Goal: Task Accomplishment & Management: Use online tool/utility

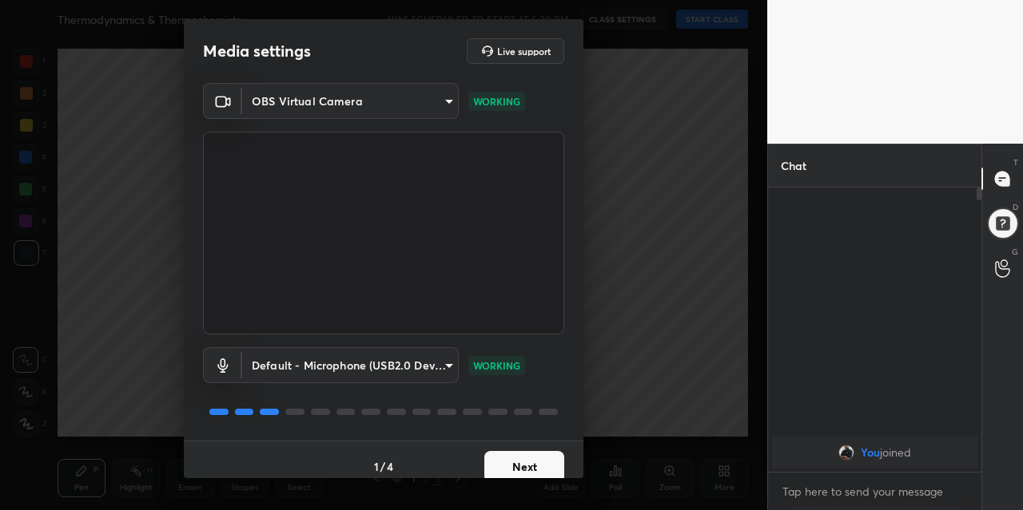
scroll to position [14, 0]
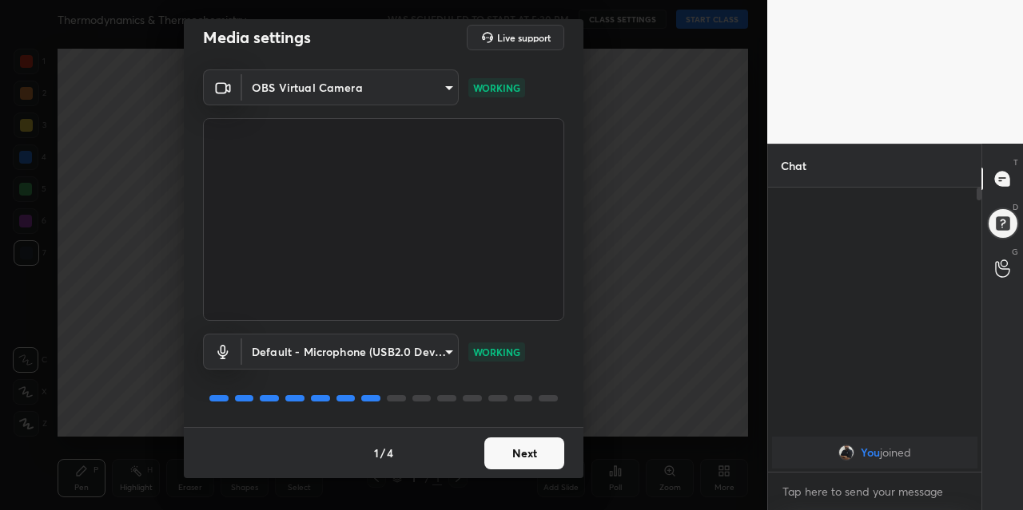
click at [522, 456] on button "Next" at bounding box center [524, 454] width 80 height 32
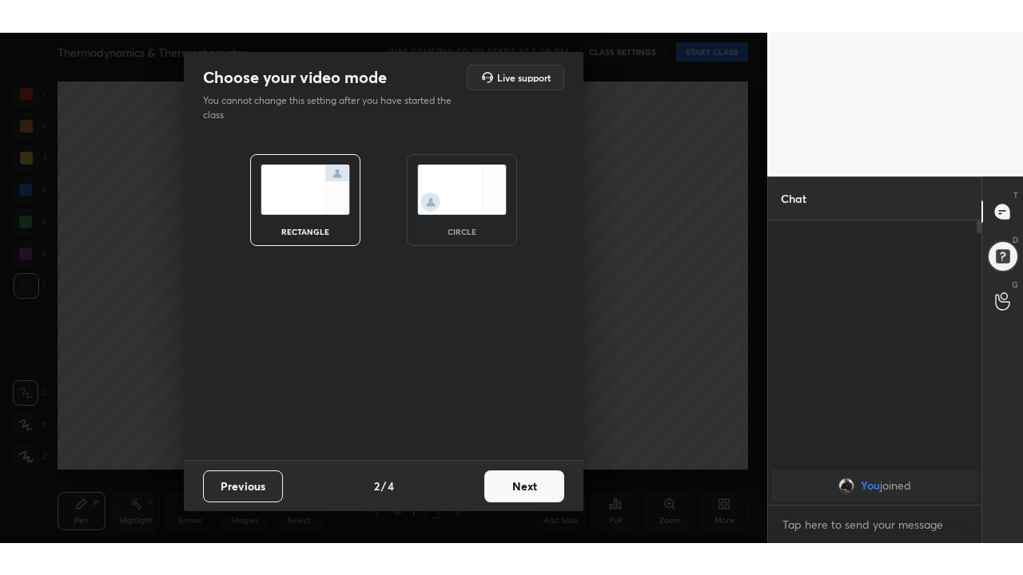
scroll to position [0, 0]
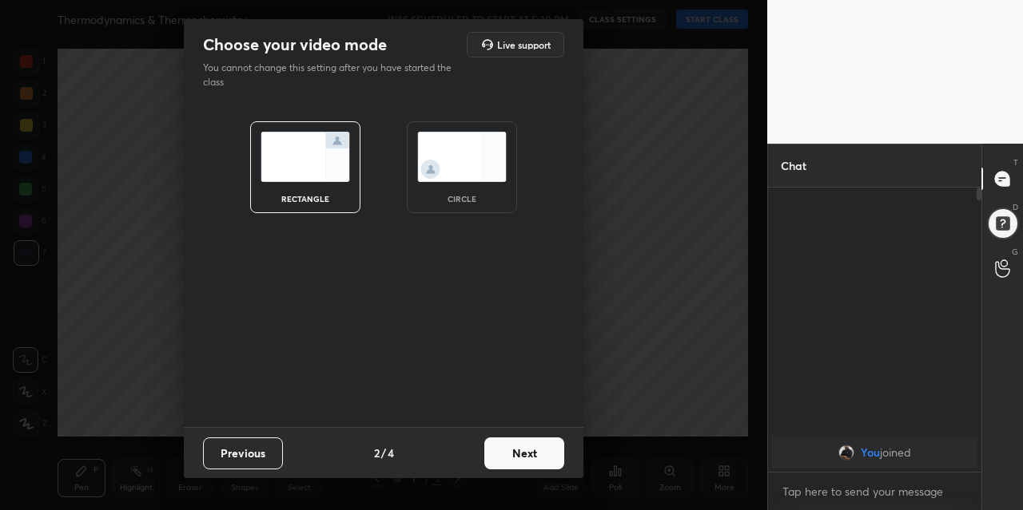
click at [522, 455] on button "Next" at bounding box center [524, 454] width 80 height 32
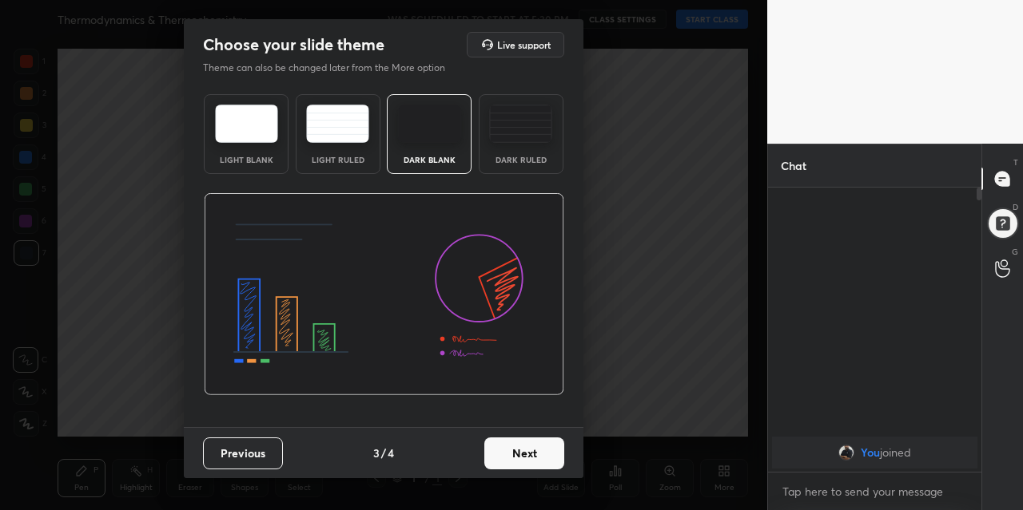
click at [522, 456] on button "Next" at bounding box center [524, 454] width 80 height 32
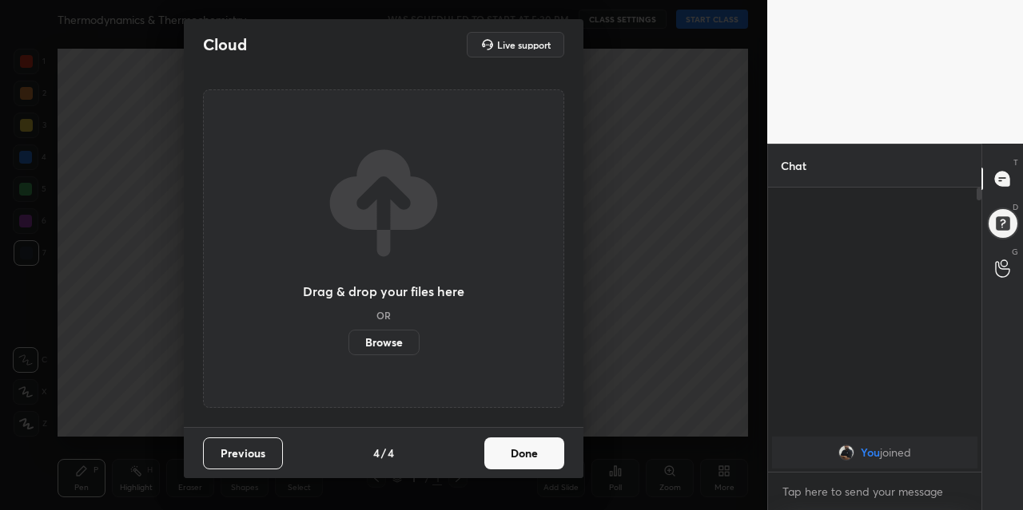
click at [527, 453] on button "Done" at bounding box center [524, 454] width 80 height 32
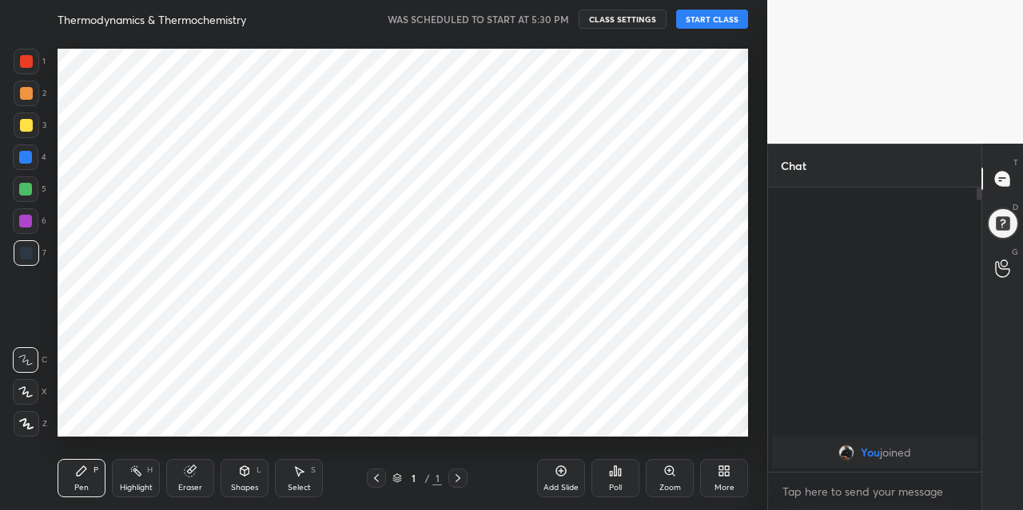
click at [530, 452] on div "Pen P Highlight H Eraser Shapes L Select S 1 / 1 Add Slide Poll Zoom More" at bounding box center [403, 479] width 690 height 64
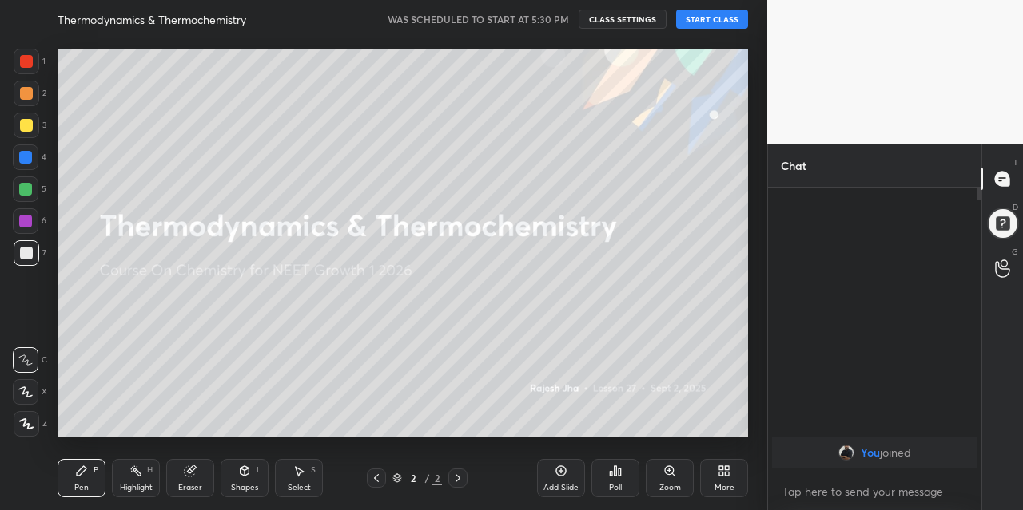
click at [721, 23] on button "START CLASS" at bounding box center [712, 19] width 72 height 19
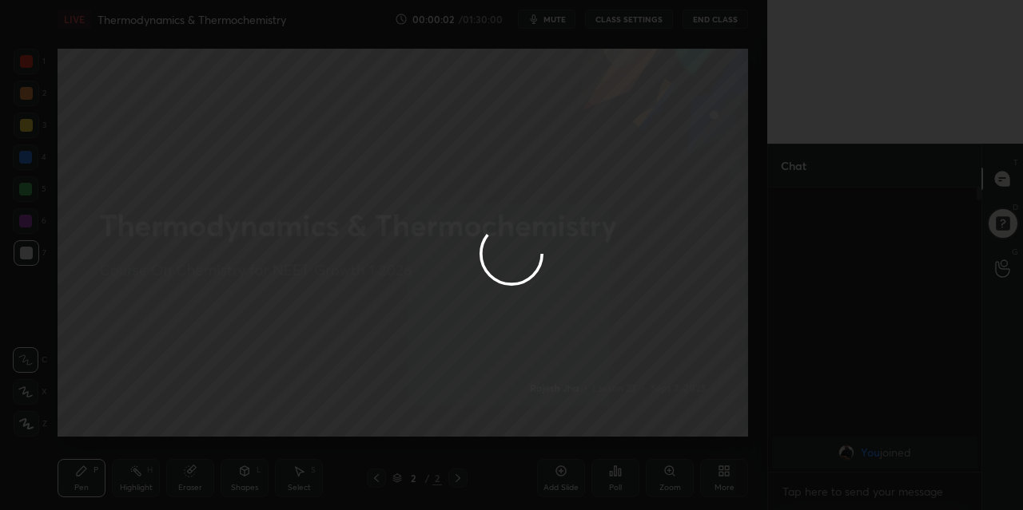
click at [721, 470] on div at bounding box center [511, 255] width 1023 height 510
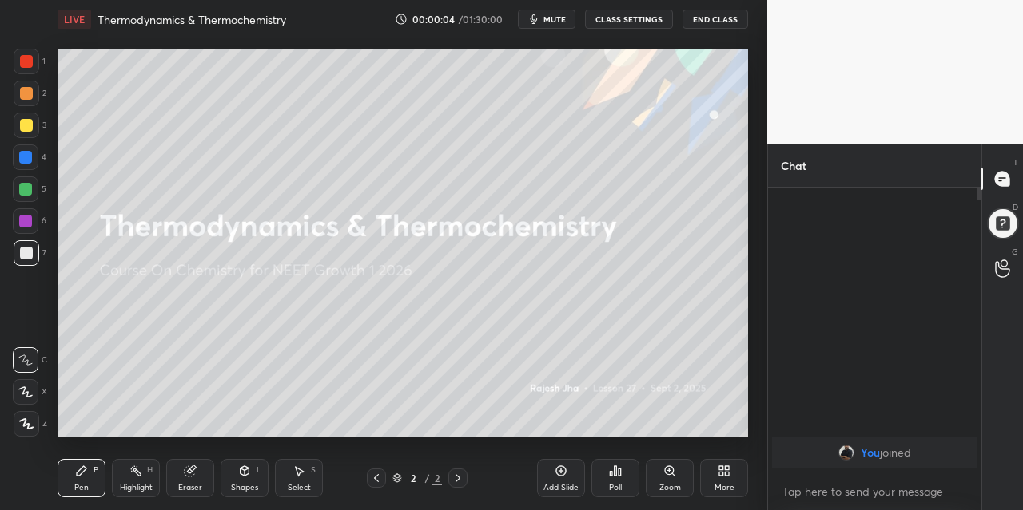
click at [720, 471] on icon at bounding box center [723, 471] width 13 height 13
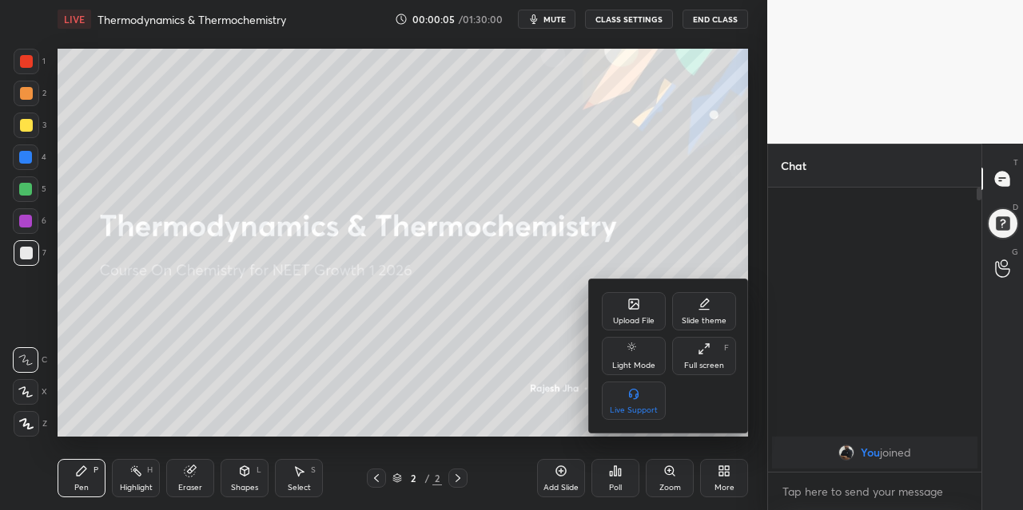
click at [700, 360] on div "Full screen F" at bounding box center [704, 356] width 64 height 38
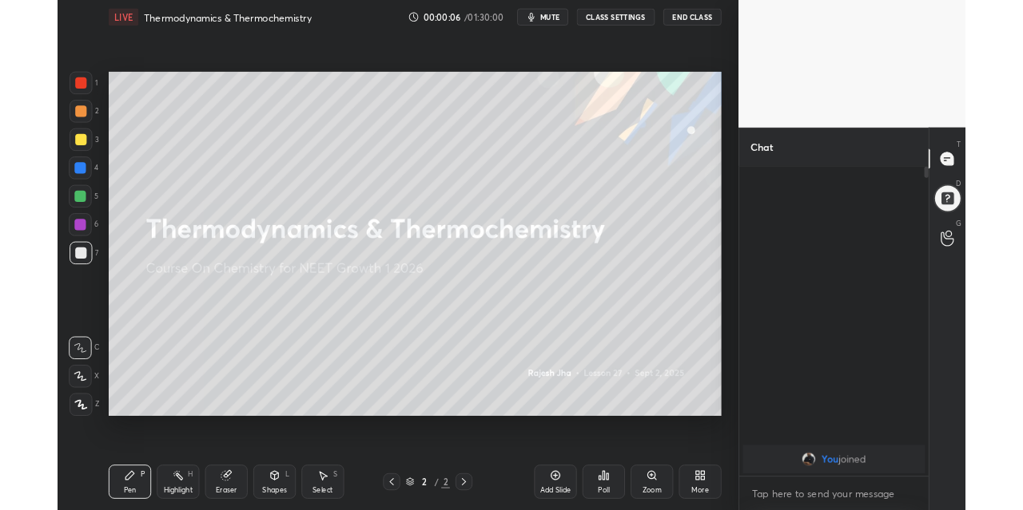
scroll to position [211, 209]
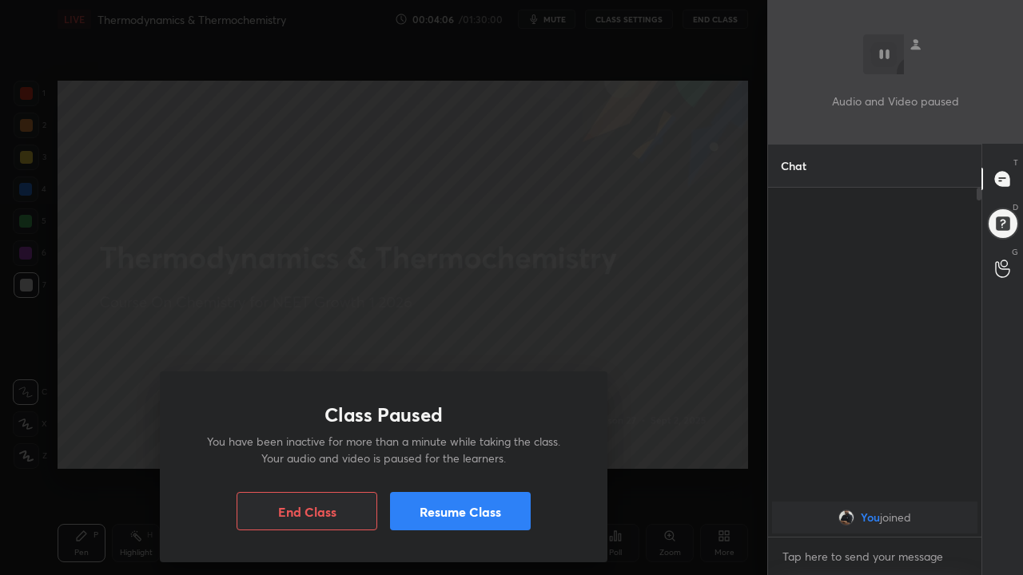
click at [505, 510] on button "Resume Class" at bounding box center [460, 511] width 141 height 38
click at [478, 510] on button "Resume Class" at bounding box center [460, 511] width 141 height 38
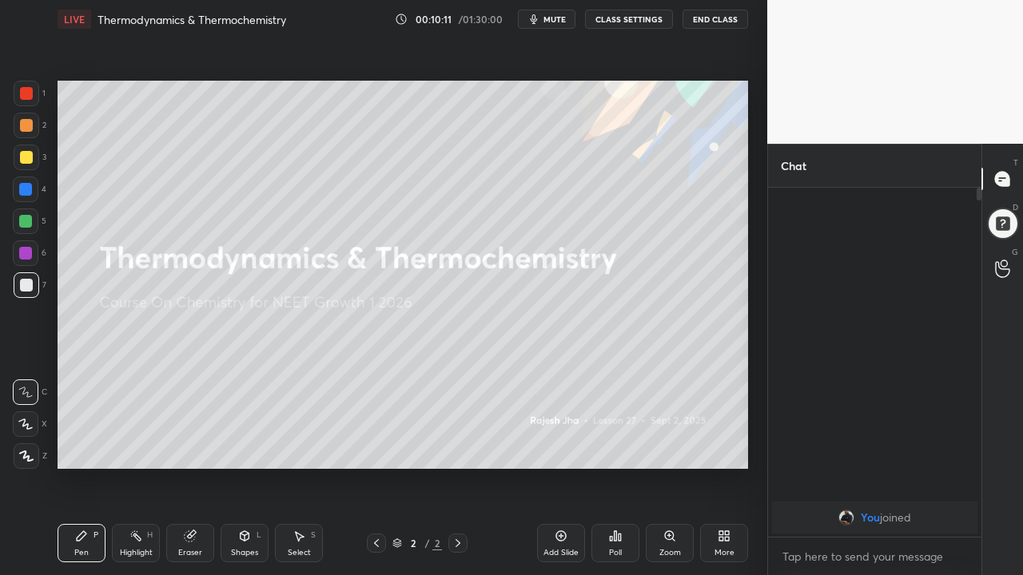
click at [189, 510] on icon at bounding box center [190, 536] width 10 height 10
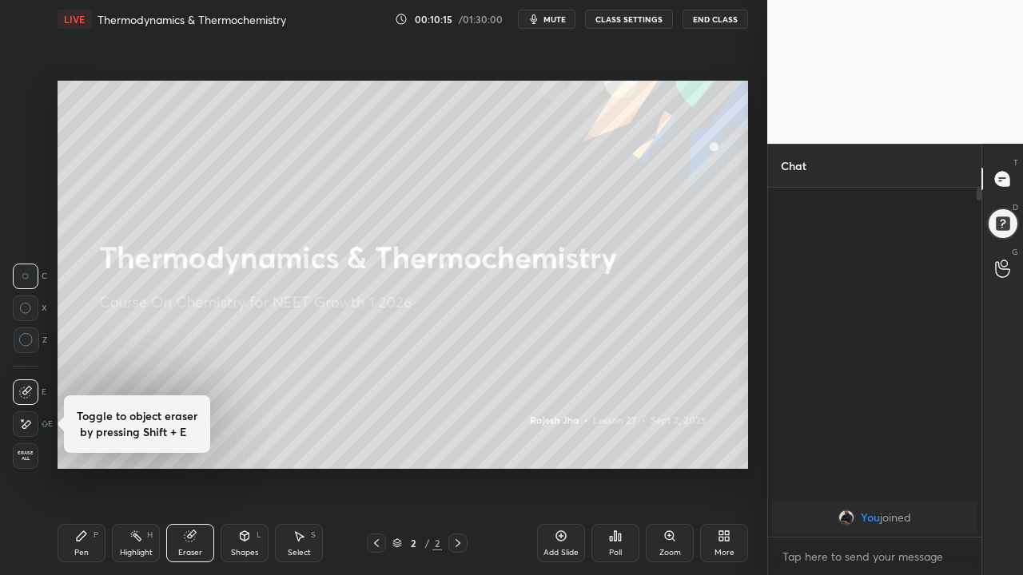
click at [96, 510] on div "Pen P" at bounding box center [82, 543] width 48 height 38
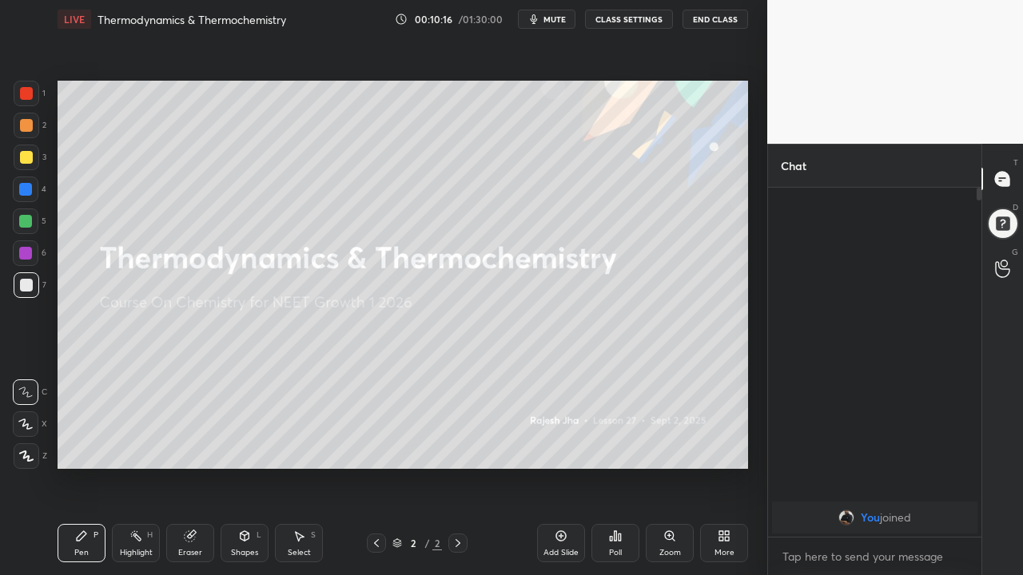
click at [27, 447] on div at bounding box center [27, 456] width 26 height 26
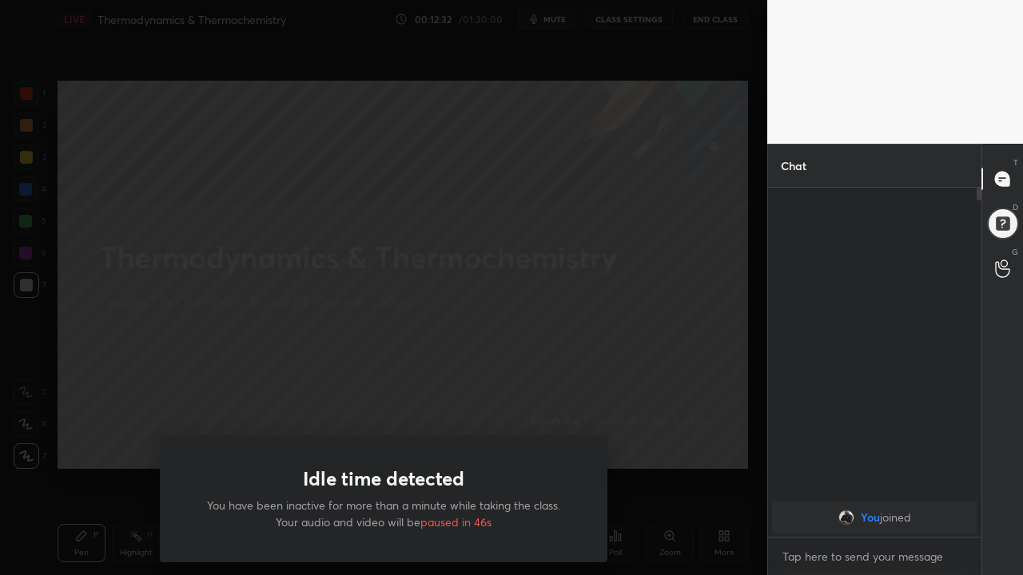
click at [62, 485] on div "Idle time detected You have been inactive for more than a minute while taking t…" at bounding box center [383, 287] width 767 height 575
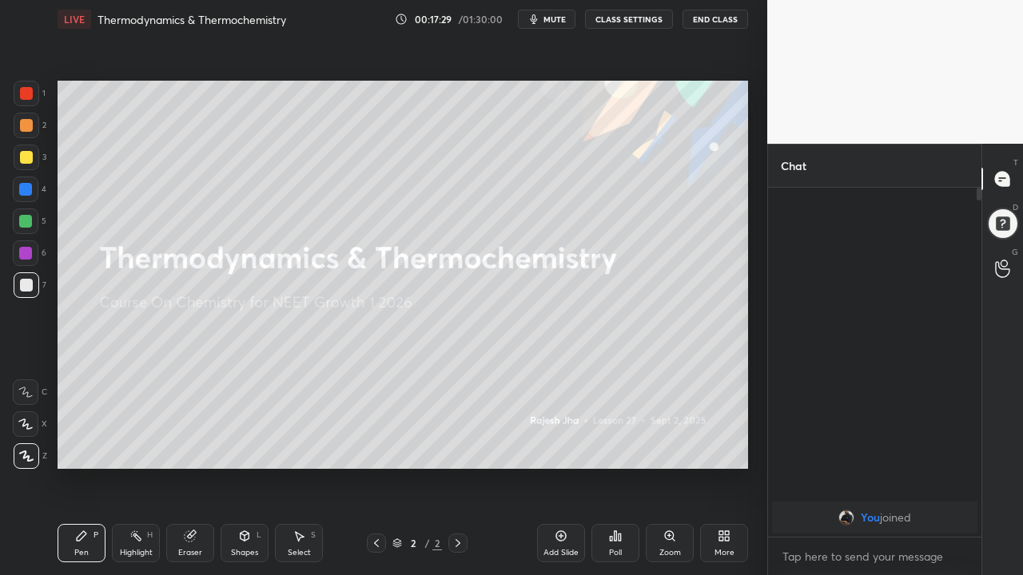
click at [558, 510] on div "Add Slide" at bounding box center [560, 553] width 35 height 8
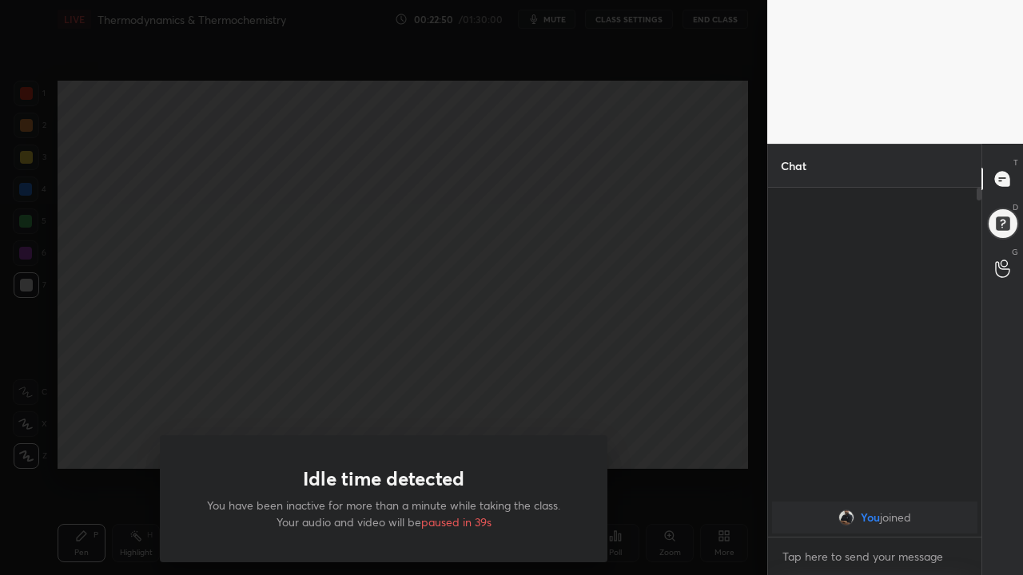
click at [664, 419] on div "Idle time detected You have been inactive for more than a minute while taking t…" at bounding box center [383, 287] width 767 height 575
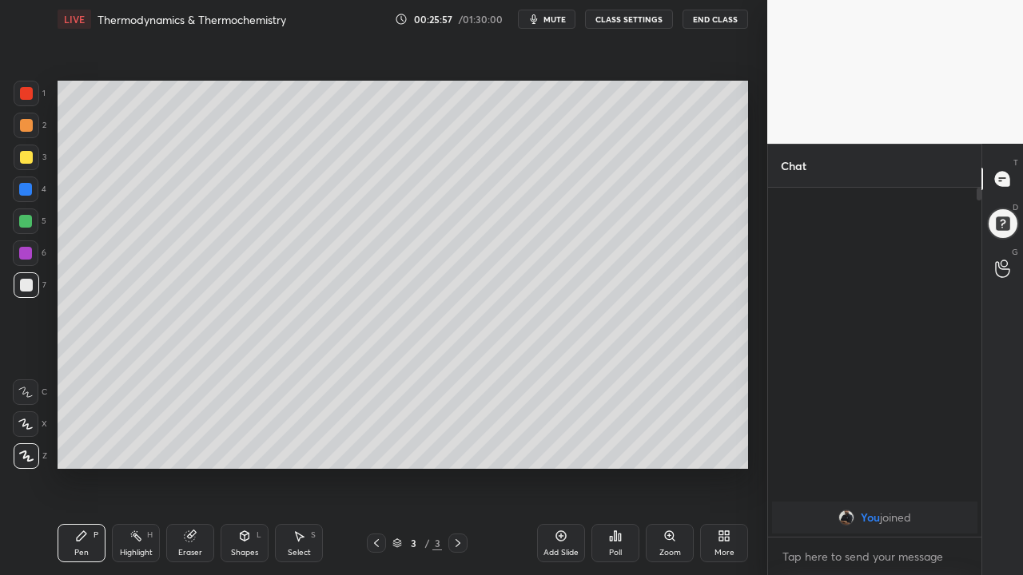
click at [550, 510] on div "Add Slide" at bounding box center [561, 543] width 48 height 38
click at [26, 125] on div at bounding box center [26, 125] width 13 height 13
click at [191, 510] on icon at bounding box center [190, 536] width 10 height 10
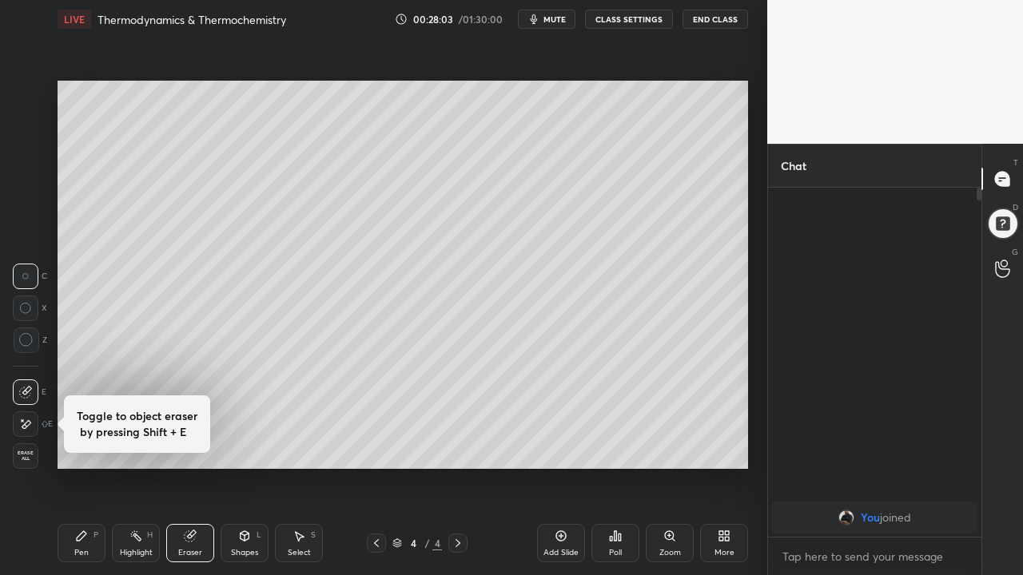
click at [79, 510] on icon at bounding box center [82, 536] width 10 height 10
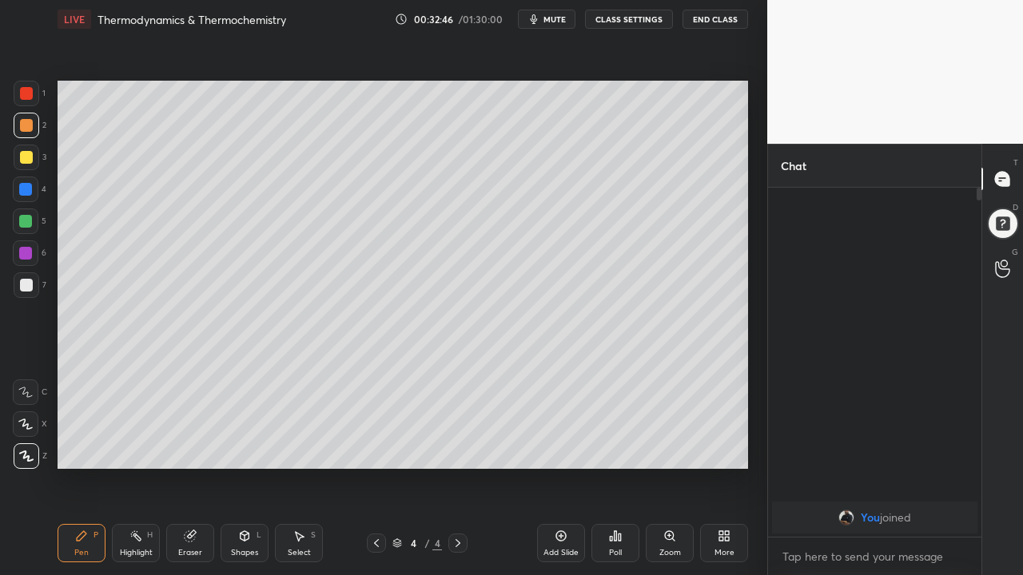
click at [556, 510] on icon at bounding box center [561, 536] width 10 height 10
click at [29, 284] on div at bounding box center [26, 285] width 13 height 13
click at [25, 128] on div at bounding box center [26, 125] width 13 height 13
click at [24, 219] on div at bounding box center [25, 221] width 13 height 13
click at [376, 510] on icon at bounding box center [376, 543] width 13 height 13
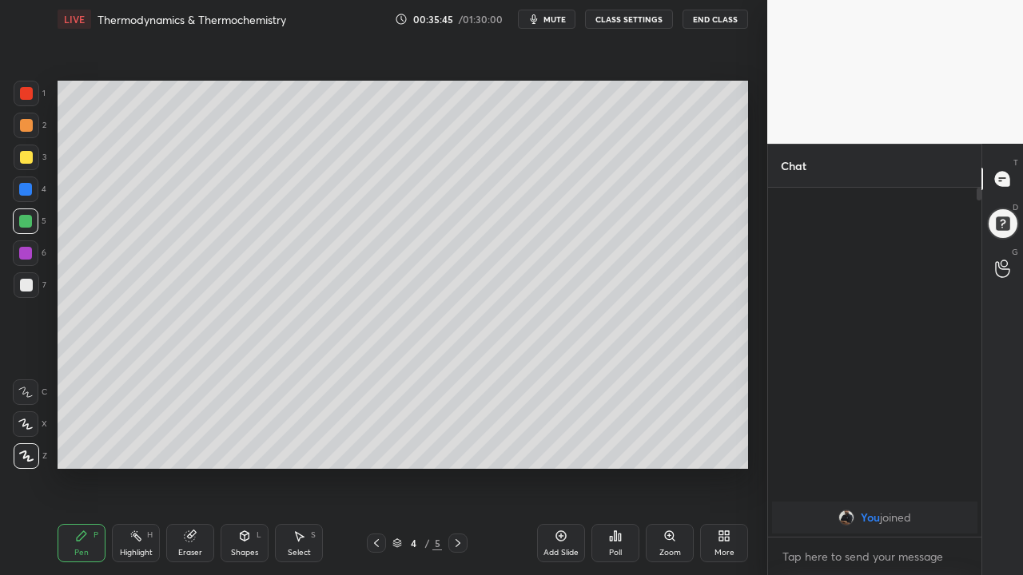
click at [459, 510] on icon at bounding box center [457, 543] width 5 height 8
click at [377, 510] on icon at bounding box center [376, 543] width 5 height 8
click at [458, 510] on icon at bounding box center [457, 543] width 13 height 13
click at [558, 510] on icon at bounding box center [560, 536] width 13 height 13
click at [22, 278] on div at bounding box center [27, 285] width 26 height 26
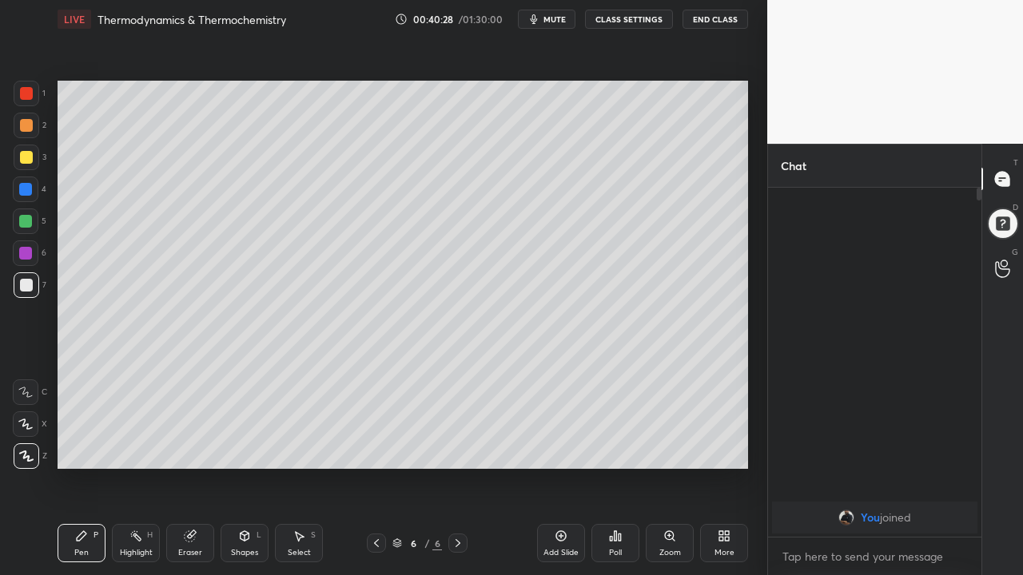
click at [22, 286] on div at bounding box center [26, 285] width 13 height 13
click at [26, 123] on div at bounding box center [26, 125] width 13 height 13
click at [376, 510] on icon at bounding box center [376, 543] width 13 height 13
click at [458, 510] on icon at bounding box center [457, 543] width 13 height 13
click at [344, 498] on div "Setting up your live class Poll for secs No correct answer Start poll" at bounding box center [402, 274] width 703 height 473
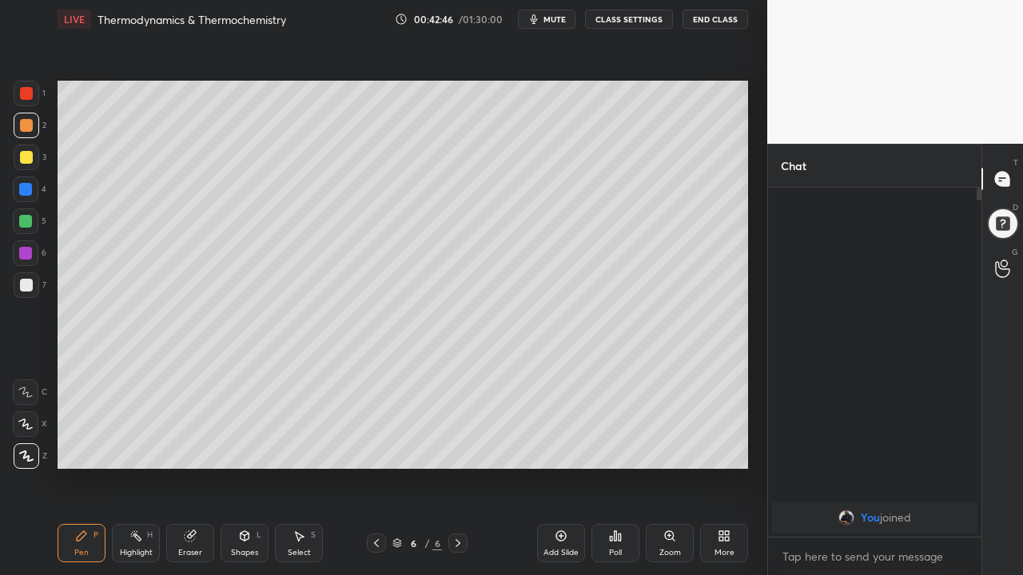
click at [376, 510] on icon at bounding box center [376, 543] width 13 height 13
click at [464, 510] on div at bounding box center [457, 543] width 19 height 19
click at [558, 510] on icon at bounding box center [560, 536] width 13 height 13
click at [26, 289] on div at bounding box center [26, 285] width 13 height 13
click at [22, 123] on div at bounding box center [26, 125] width 13 height 13
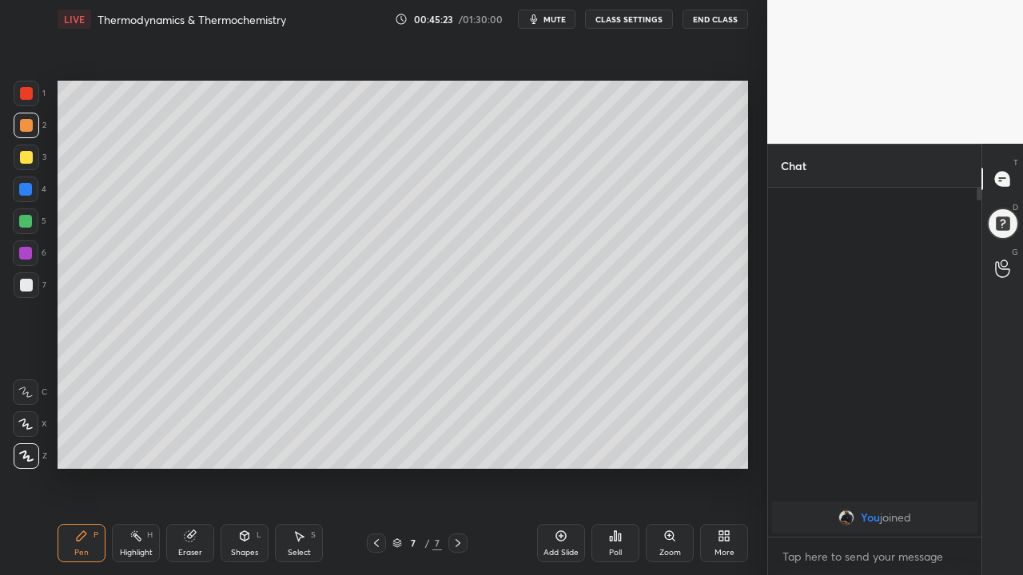
click at [23, 293] on div at bounding box center [27, 285] width 26 height 26
click at [22, 127] on div at bounding box center [26, 125] width 13 height 13
click at [24, 94] on div at bounding box center [26, 93] width 13 height 13
click at [188, 510] on div "Eraser" at bounding box center [190, 543] width 48 height 38
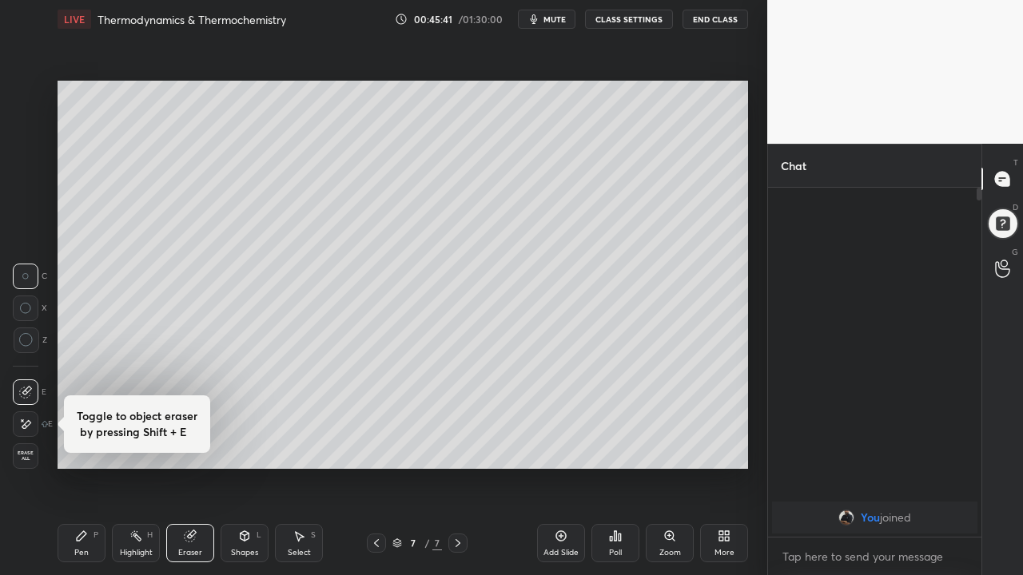
click at [68, 510] on div "Pen P" at bounding box center [82, 543] width 48 height 38
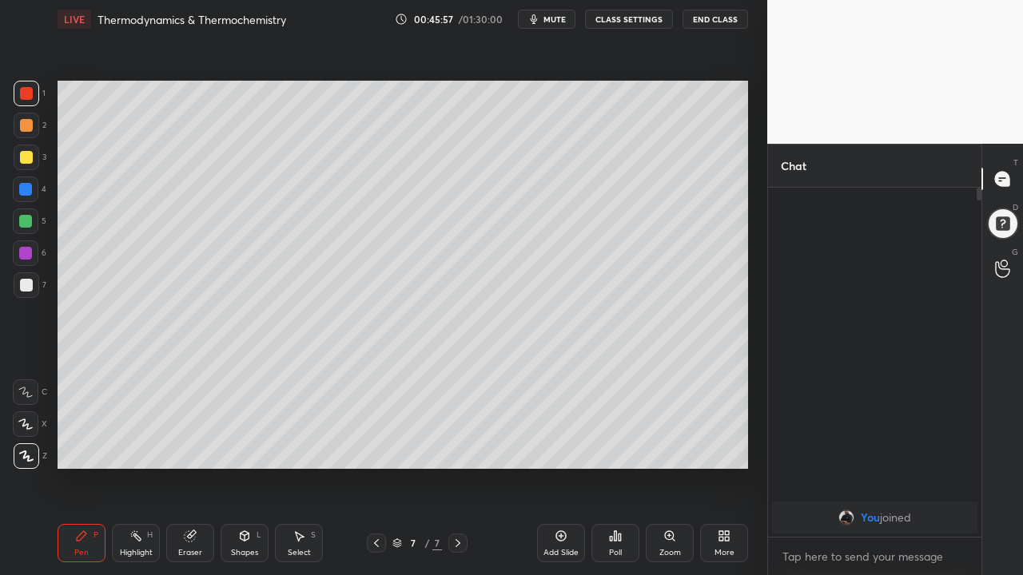
click at [26, 159] on div at bounding box center [26, 157] width 13 height 13
click at [24, 287] on div at bounding box center [26, 285] width 13 height 13
click at [30, 192] on div at bounding box center [25, 189] width 13 height 13
click at [28, 220] on div at bounding box center [25, 221] width 13 height 13
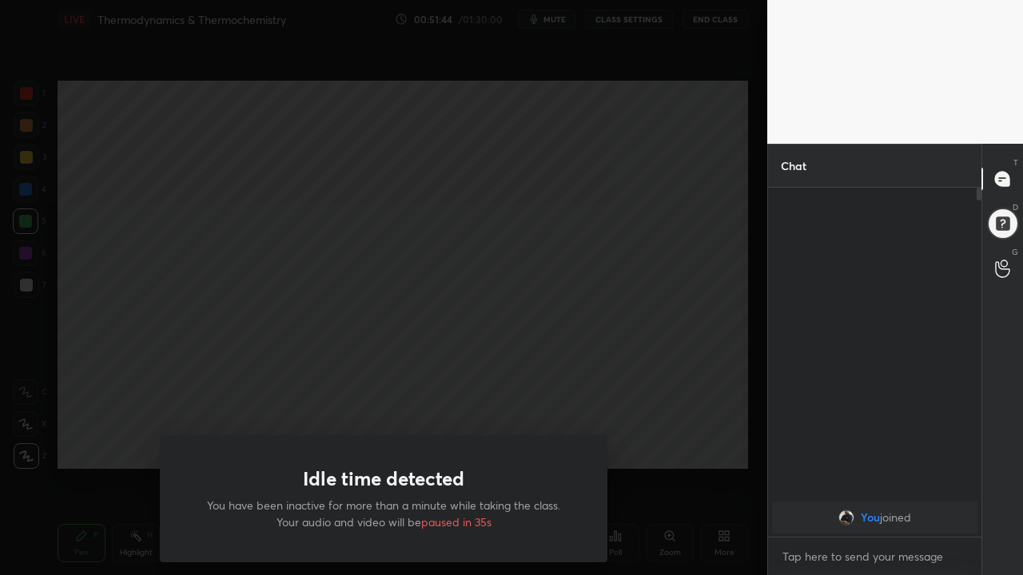
click at [619, 393] on div "Idle time detected You have been inactive for more than a minute while taking t…" at bounding box center [383, 287] width 767 height 575
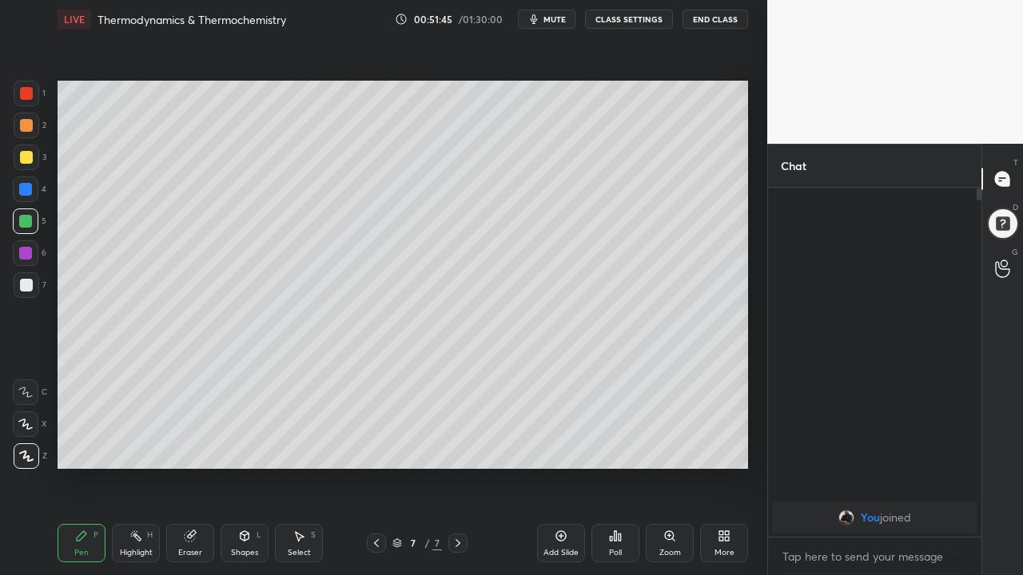
click at [569, 510] on div "Add Slide" at bounding box center [560, 553] width 35 height 8
click at [25, 125] on div at bounding box center [26, 125] width 13 height 13
click at [20, 159] on div at bounding box center [26, 157] width 13 height 13
click at [25, 292] on div at bounding box center [27, 285] width 26 height 26
click at [559, 510] on div "Add Slide" at bounding box center [560, 553] width 35 height 8
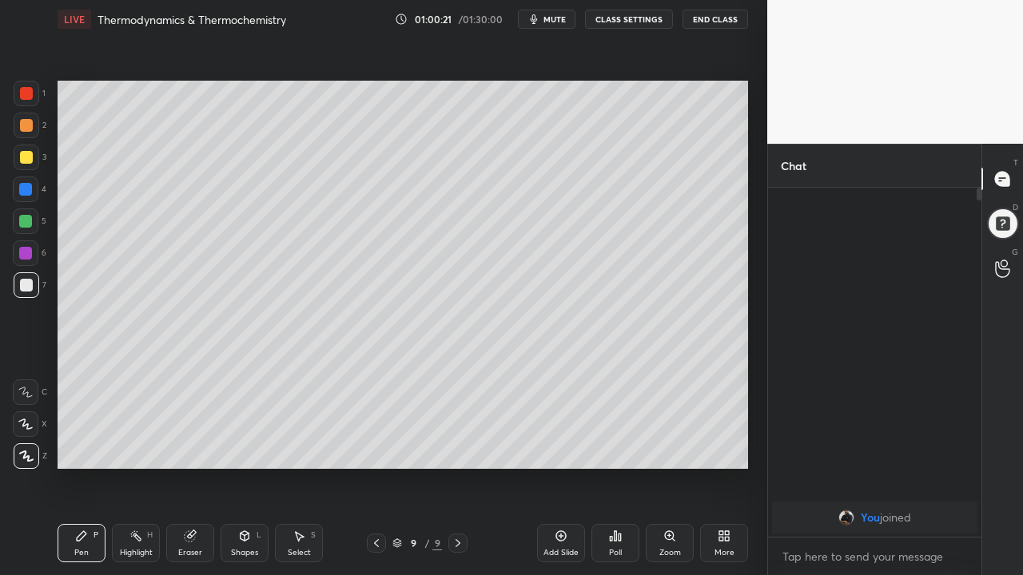
click at [381, 510] on div at bounding box center [376, 543] width 19 height 19
click at [564, 510] on icon at bounding box center [561, 536] width 10 height 10
click at [375, 510] on icon at bounding box center [376, 543] width 5 height 8
click at [558, 510] on div "Add Slide" at bounding box center [560, 553] width 35 height 8
click at [543, 510] on div "Add Slide" at bounding box center [561, 543] width 48 height 38
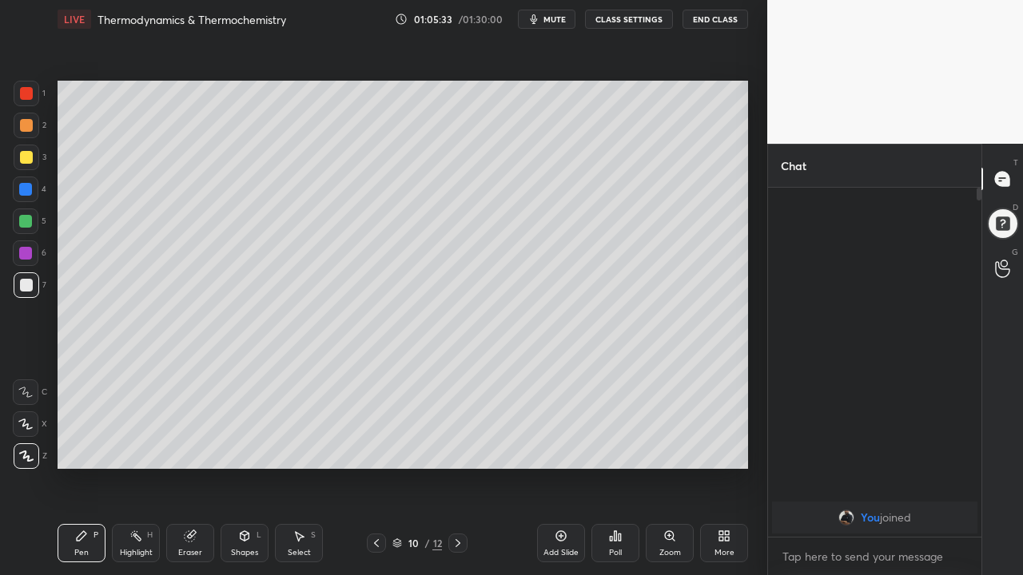
click at [22, 223] on div at bounding box center [25, 221] width 13 height 13
click at [28, 292] on div at bounding box center [27, 285] width 26 height 26
click at [33, 280] on div at bounding box center [27, 285] width 26 height 26
click at [29, 157] on div at bounding box center [26, 157] width 13 height 13
click at [18, 129] on div at bounding box center [27, 126] width 26 height 26
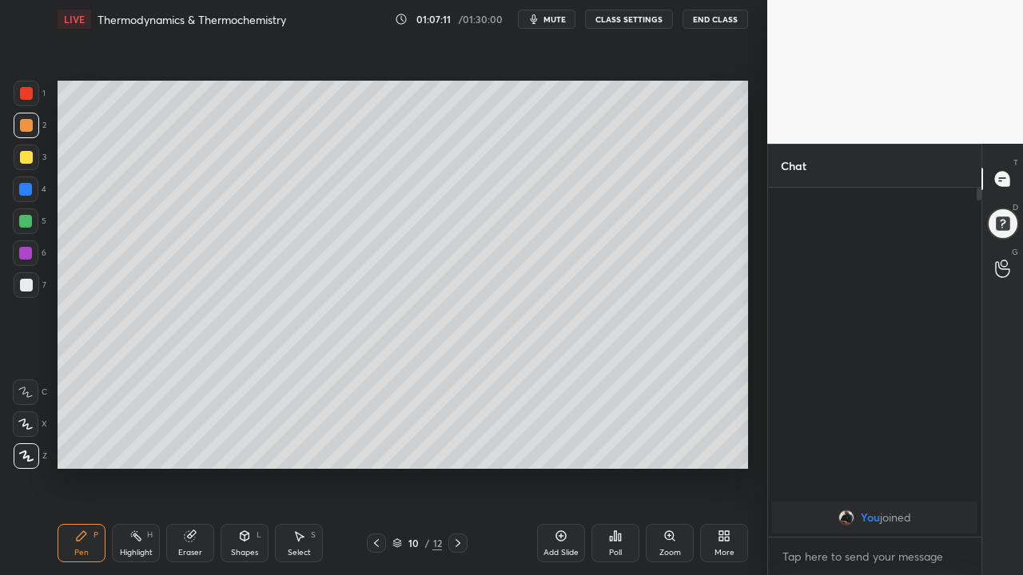
click at [25, 97] on div at bounding box center [26, 93] width 13 height 13
click at [26, 160] on div at bounding box center [26, 157] width 13 height 13
click at [191, 510] on div "Eraser" at bounding box center [190, 543] width 48 height 38
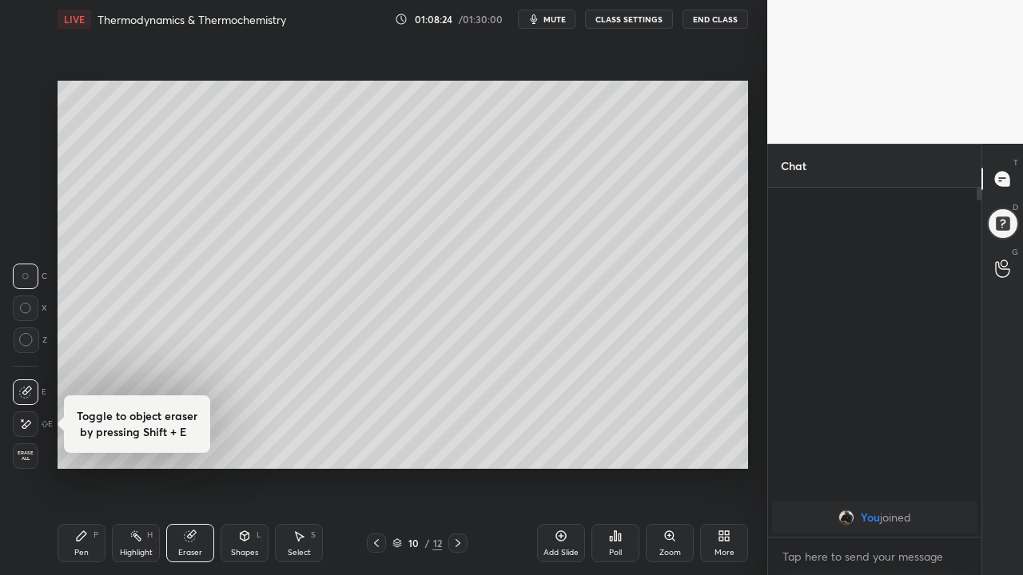
click at [88, 510] on div "Pen P" at bounding box center [82, 543] width 48 height 38
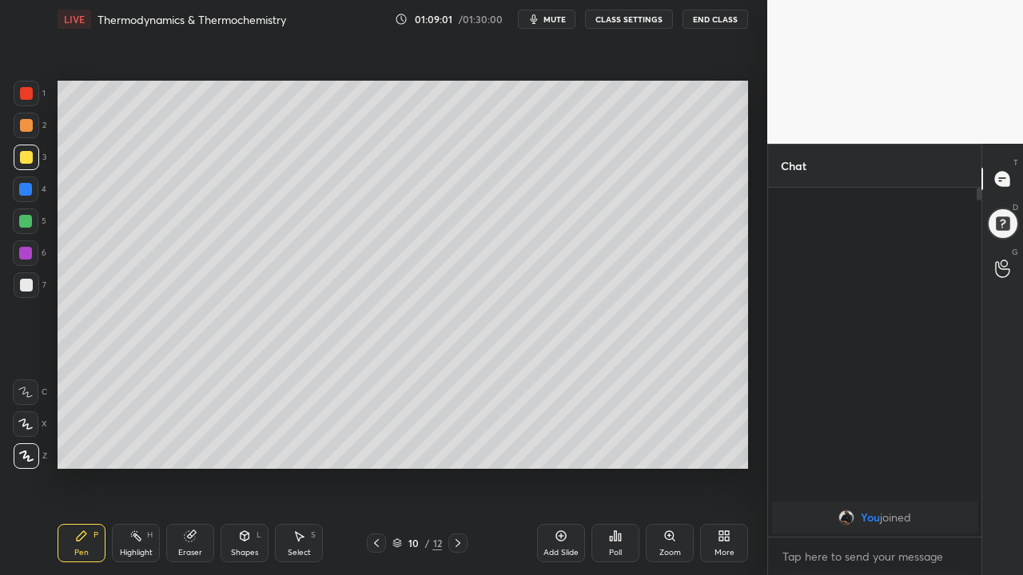
click at [2, 505] on div "1 2 3 4 5 6 7 C X Z C X Z E E Erase all H H LIVE Thermodynamics & Thermochemist…" at bounding box center [377, 287] width 754 height 575
click at [30, 288] on div at bounding box center [26, 285] width 13 height 13
click at [378, 510] on icon at bounding box center [376, 543] width 13 height 13
click at [458, 510] on icon at bounding box center [457, 543] width 13 height 13
click at [30, 124] on div at bounding box center [26, 125] width 13 height 13
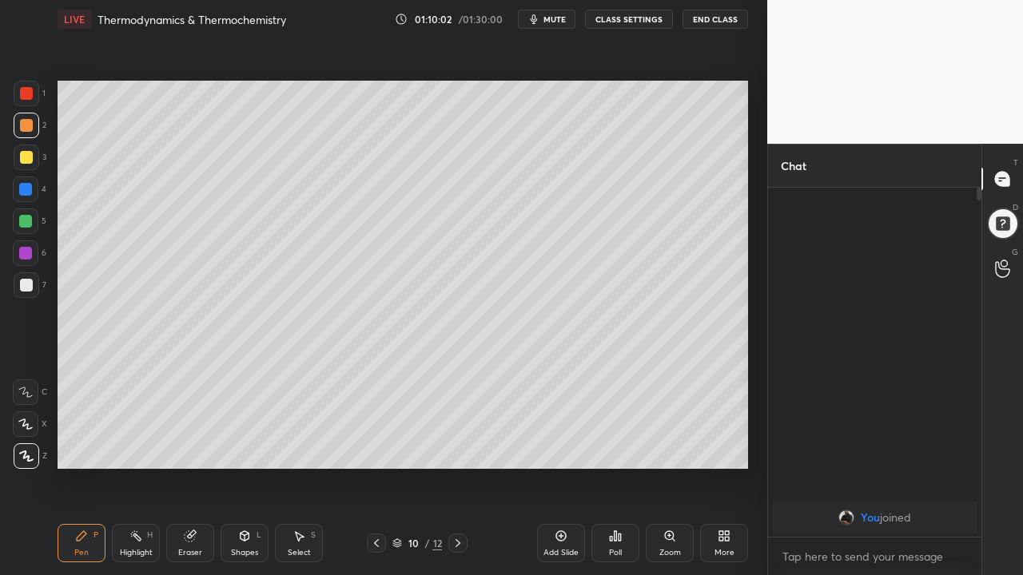
click at [187, 510] on icon at bounding box center [190, 536] width 10 height 10
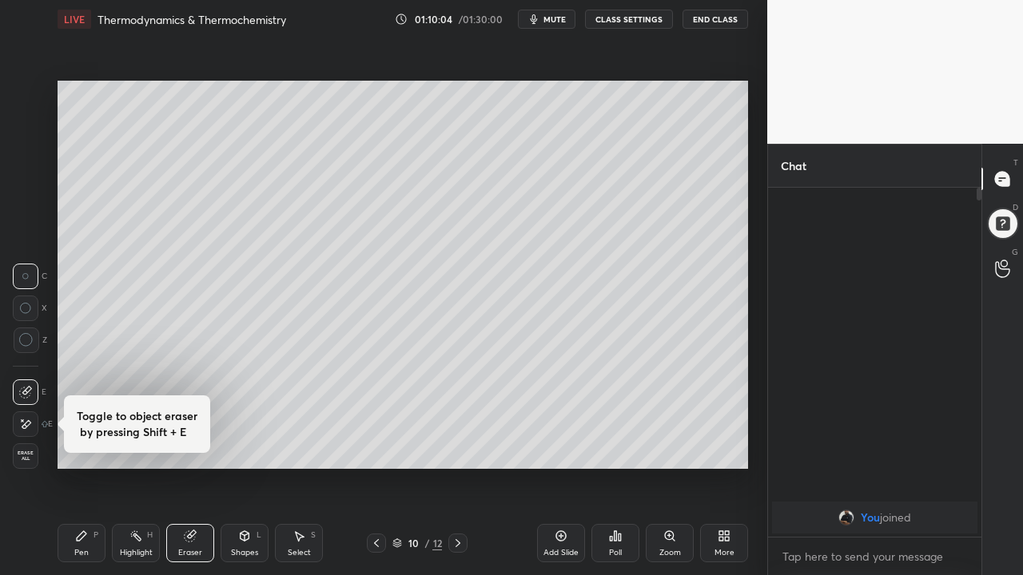
click at [77, 510] on icon at bounding box center [82, 536] width 10 height 10
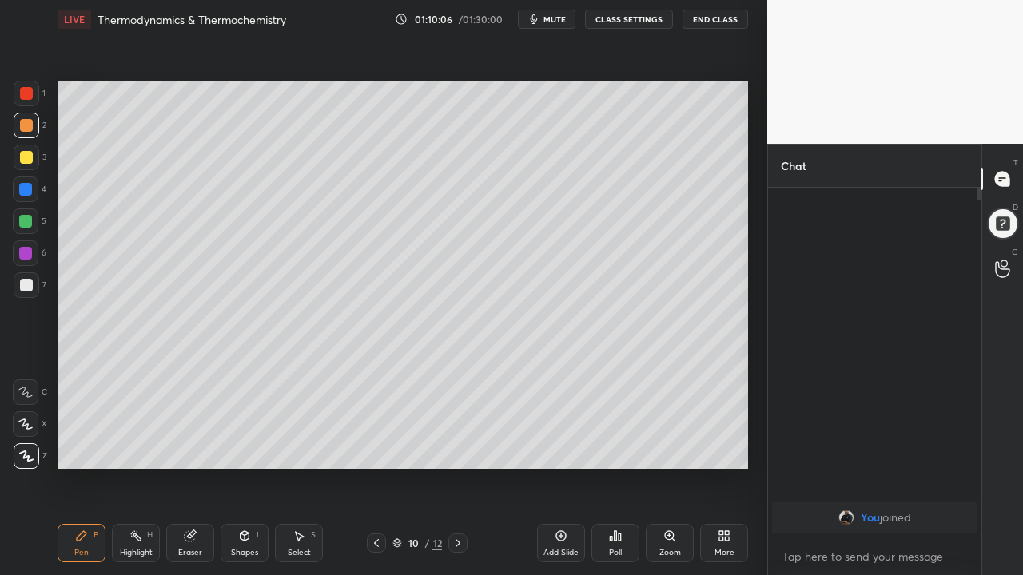
click at [28, 224] on div at bounding box center [25, 221] width 13 height 13
click at [26, 125] on div at bounding box center [26, 125] width 13 height 13
click at [24, 189] on div at bounding box center [25, 189] width 13 height 13
click at [376, 510] on icon at bounding box center [376, 543] width 13 height 13
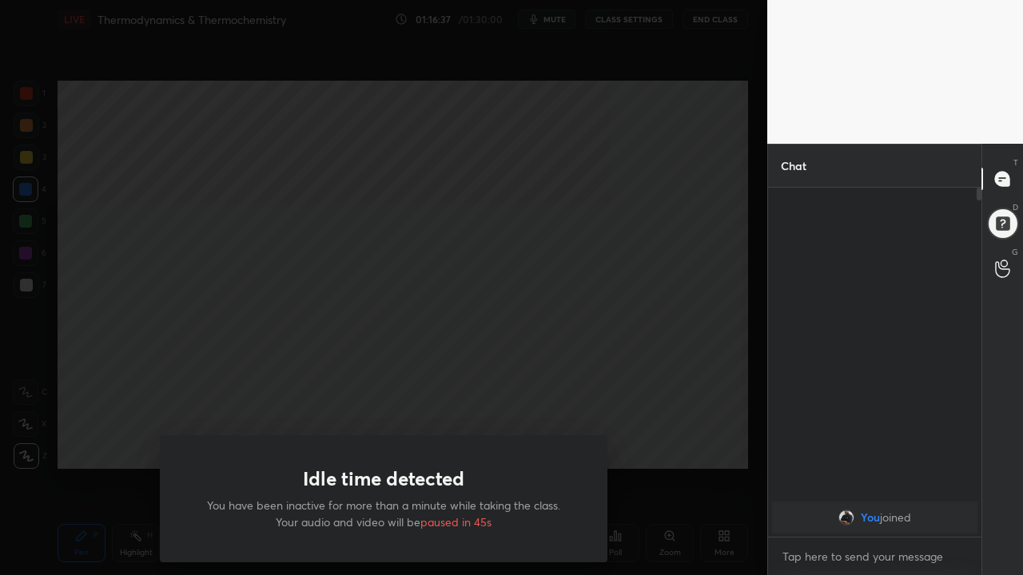
click at [253, 407] on div "Idle time detected You have been inactive for more than a minute while taking t…" at bounding box center [383, 287] width 767 height 575
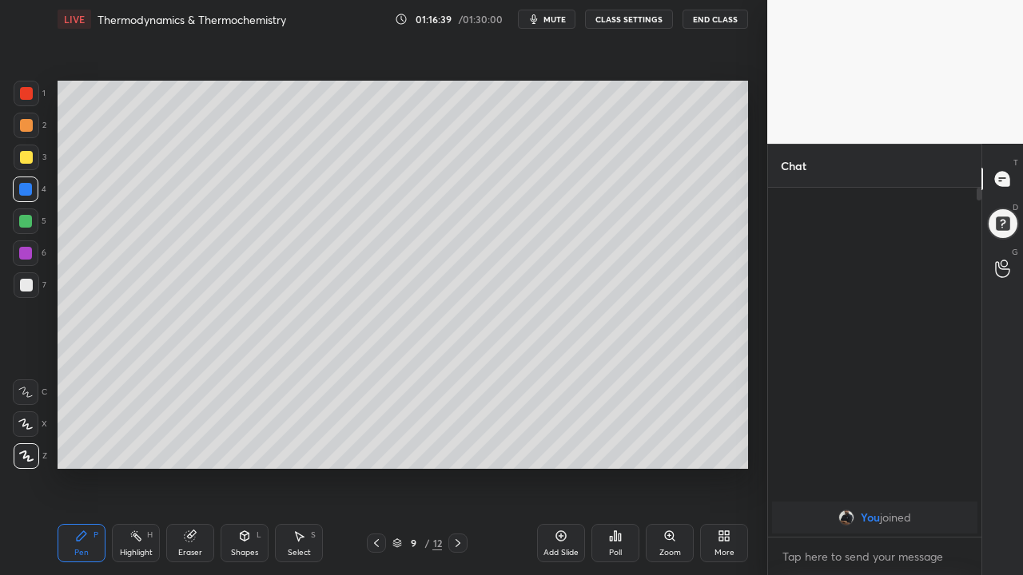
click at [455, 510] on icon at bounding box center [457, 543] width 13 height 13
click at [554, 510] on icon at bounding box center [560, 536] width 13 height 13
click at [727, 510] on div "More" at bounding box center [724, 553] width 20 height 8
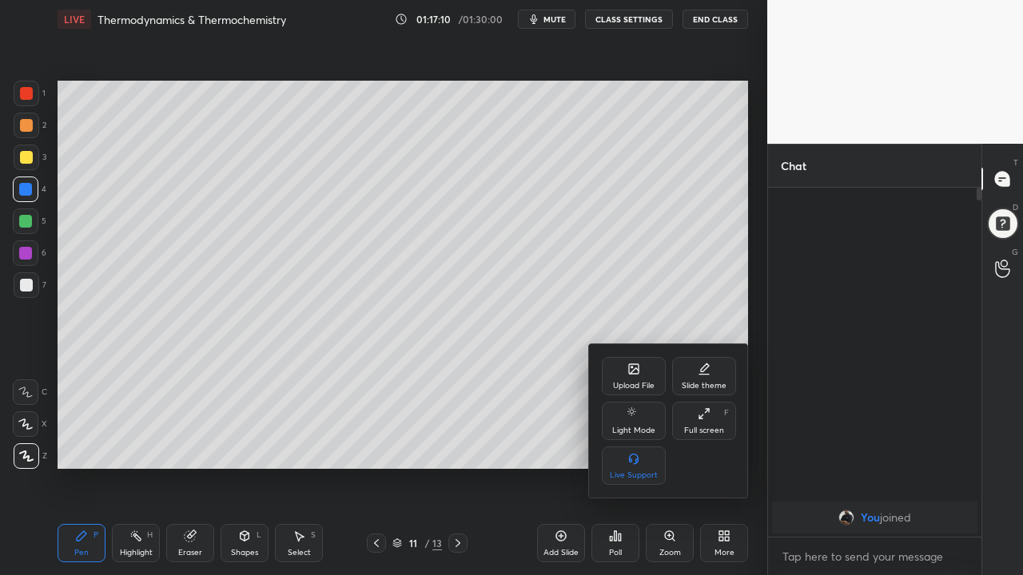
click at [711, 422] on div "Full screen F" at bounding box center [704, 421] width 64 height 38
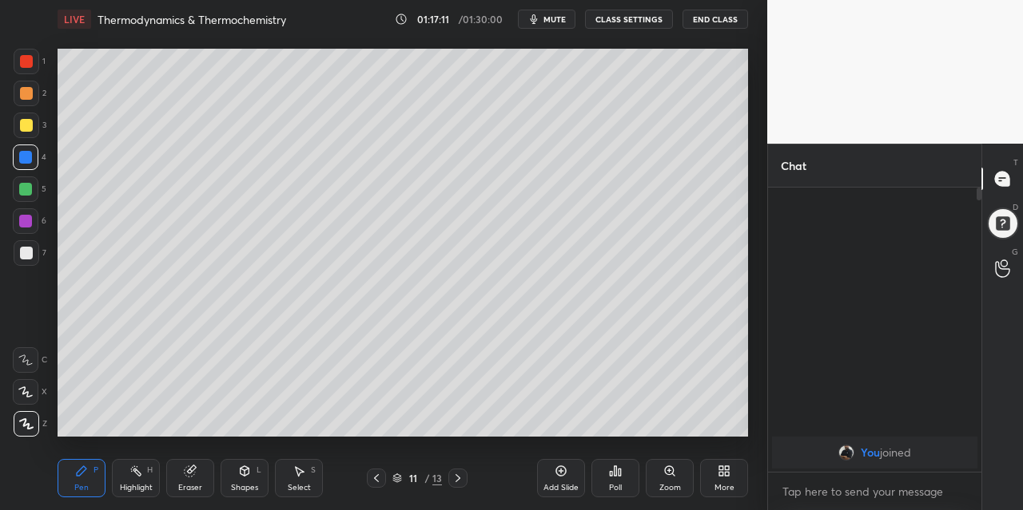
scroll to position [79482, 79187]
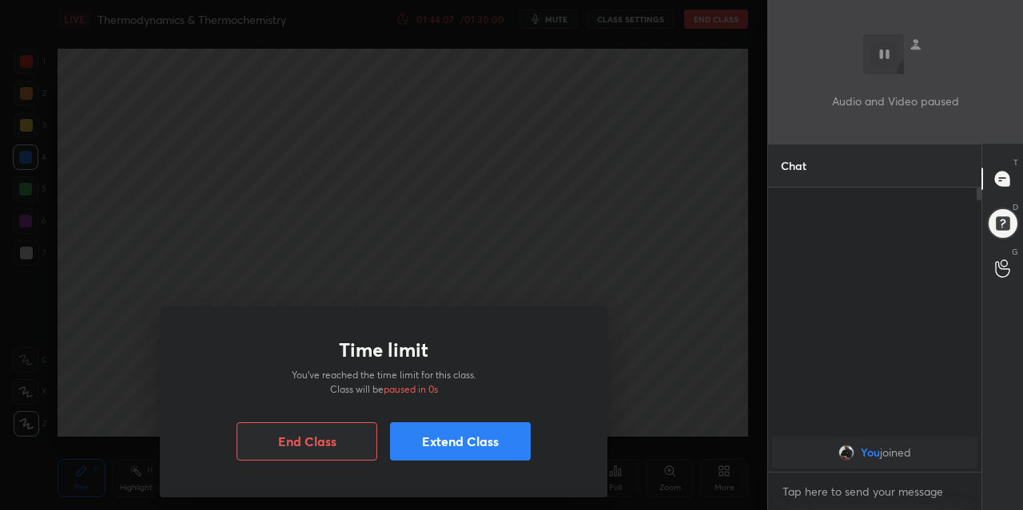
click at [341, 439] on button "End Class" at bounding box center [306, 442] width 141 height 38
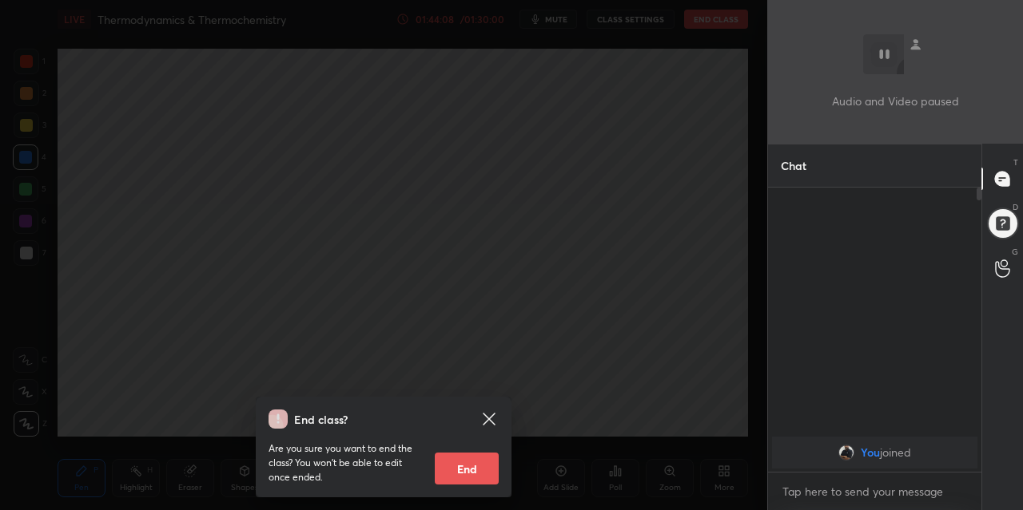
click at [466, 475] on button "End" at bounding box center [467, 469] width 64 height 32
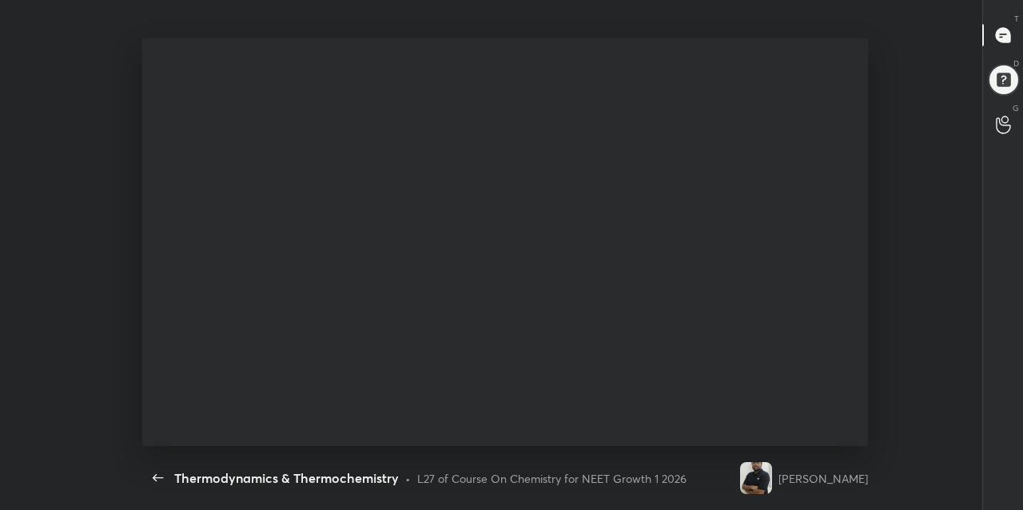
type textarea "x"
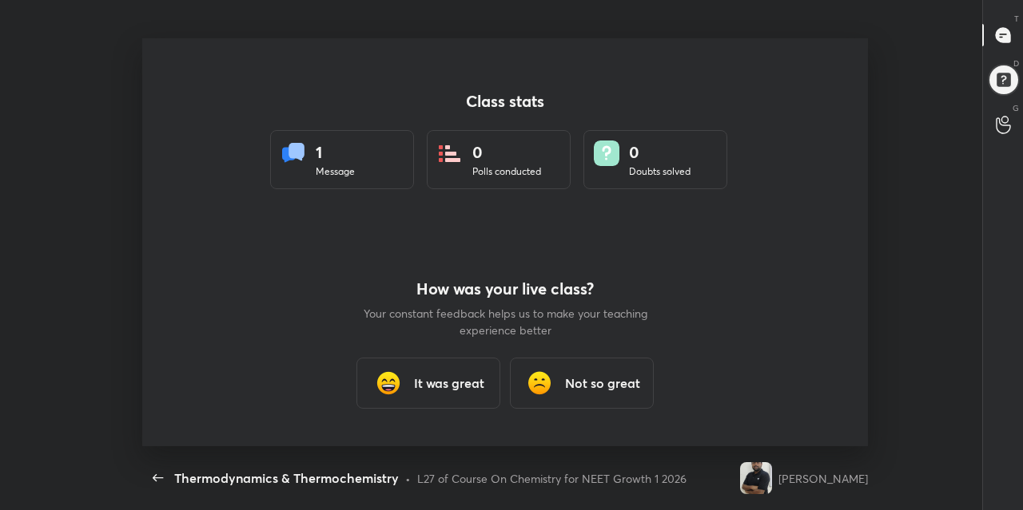
scroll to position [0, 0]
